Goal: Use online tool/utility: Utilize a website feature to perform a specific function

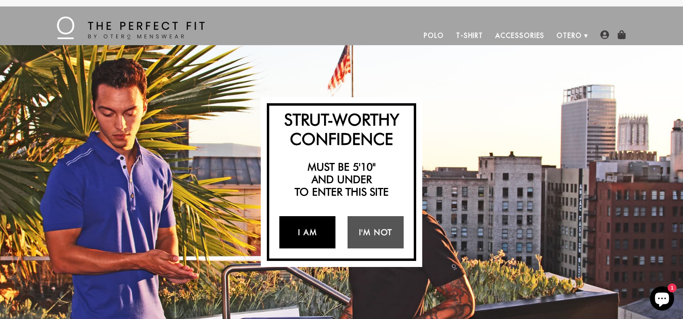
click at [300, 238] on link "I Am" at bounding box center [307, 232] width 56 height 32
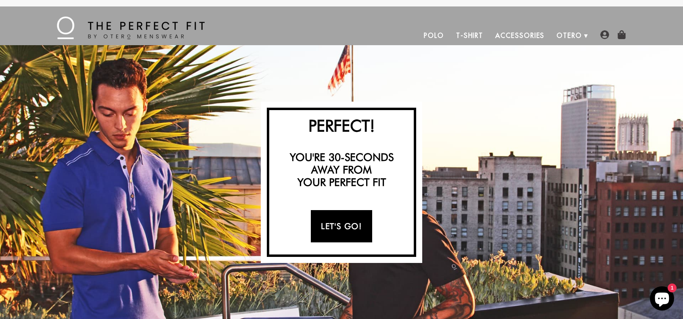
click at [345, 231] on link "Let's Go!" at bounding box center [341, 226] width 61 height 32
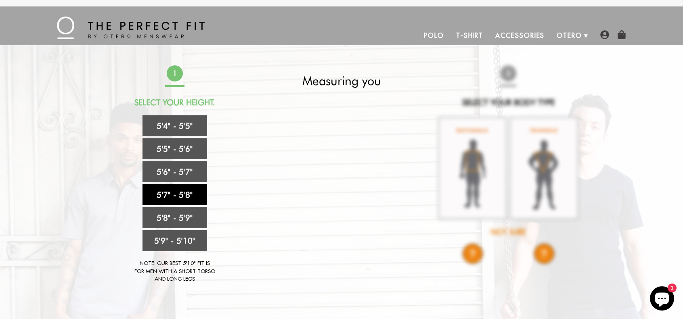
click at [181, 192] on link "5'7" - 5'8"" at bounding box center [175, 195] width 65 height 21
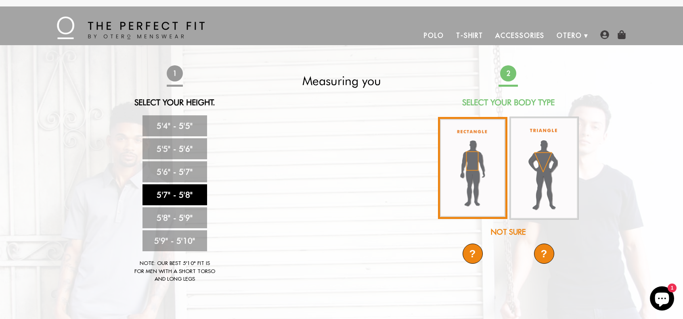
click at [477, 166] on img at bounding box center [472, 168] width 69 height 102
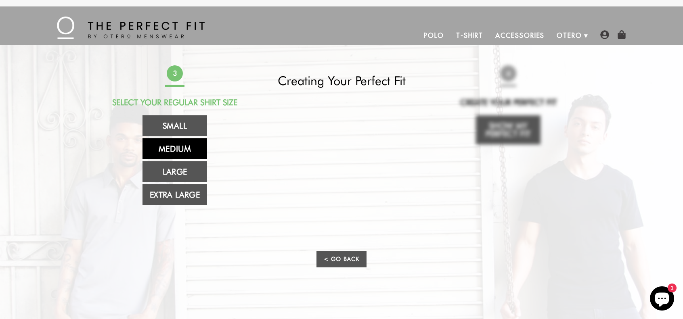
click at [185, 145] on link "Medium" at bounding box center [175, 149] width 65 height 21
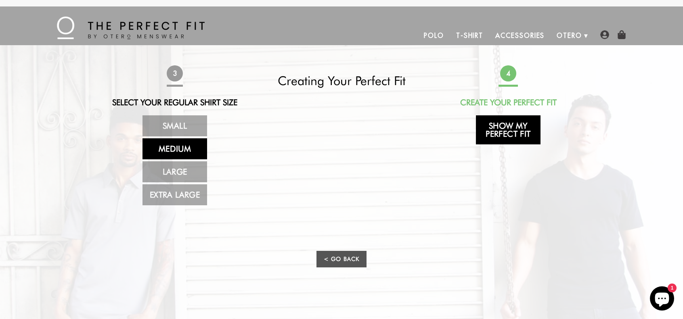
click at [497, 134] on link "Show My Perfect Fit" at bounding box center [508, 130] width 65 height 29
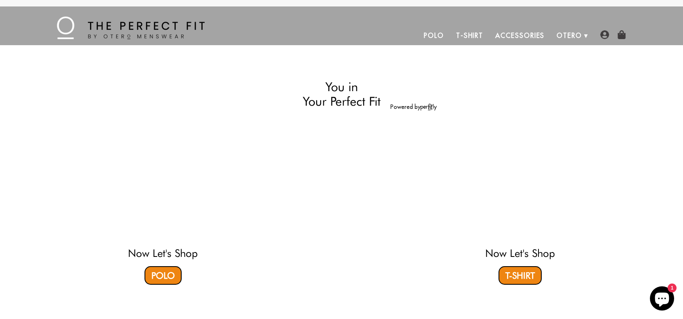
select select "57-58"
select select "M"
